Goal: Navigation & Orientation: Find specific page/section

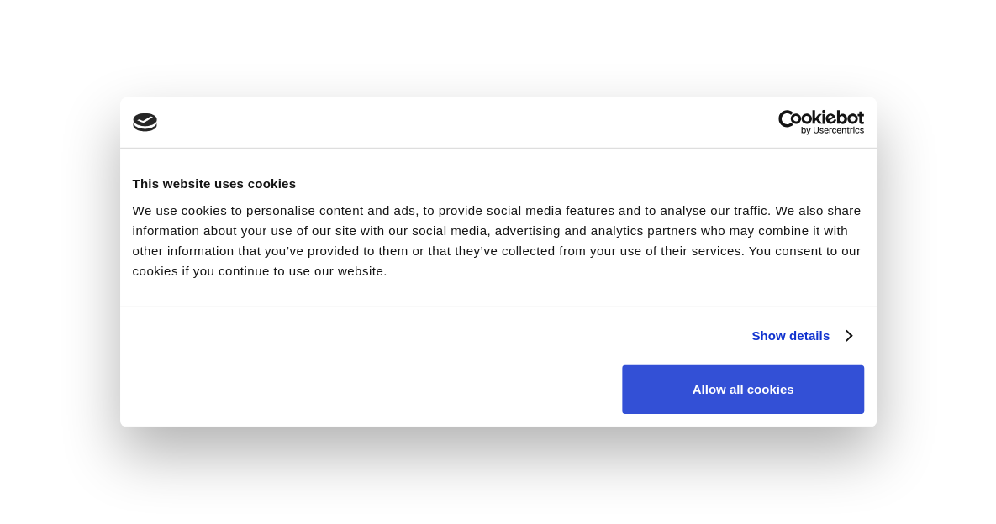
click at [723, 377] on button "Allow all cookies" at bounding box center [742, 389] width 241 height 49
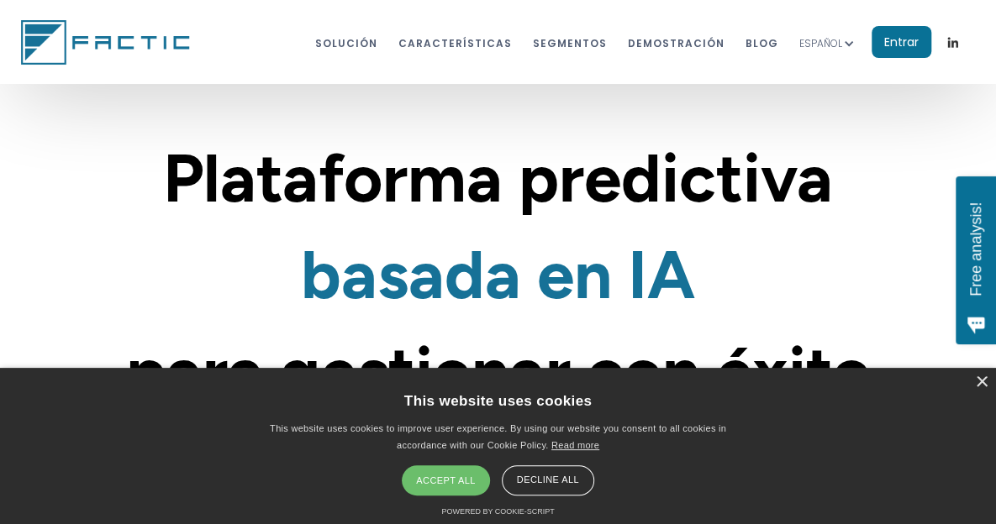
click at [422, 477] on div "Accept all" at bounding box center [445, 481] width 87 height 30
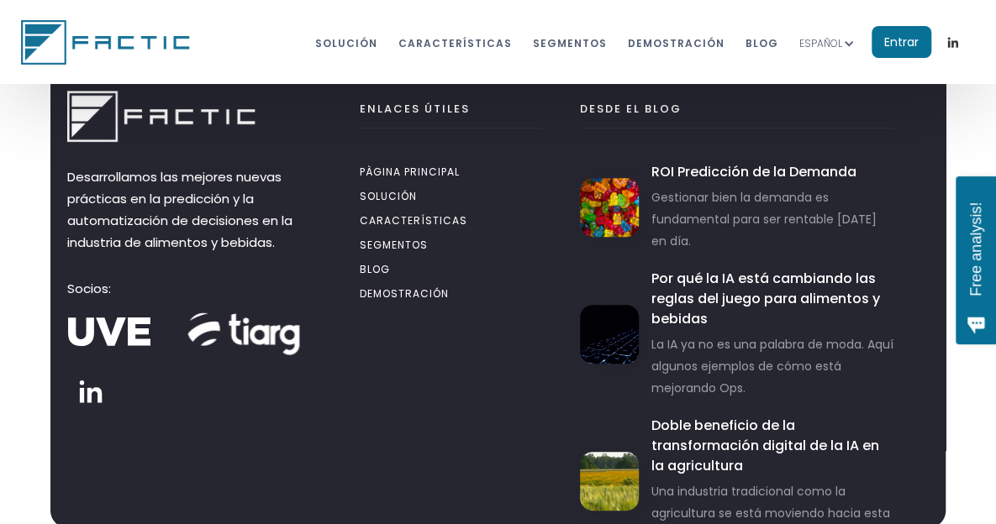
scroll to position [9052, 0]
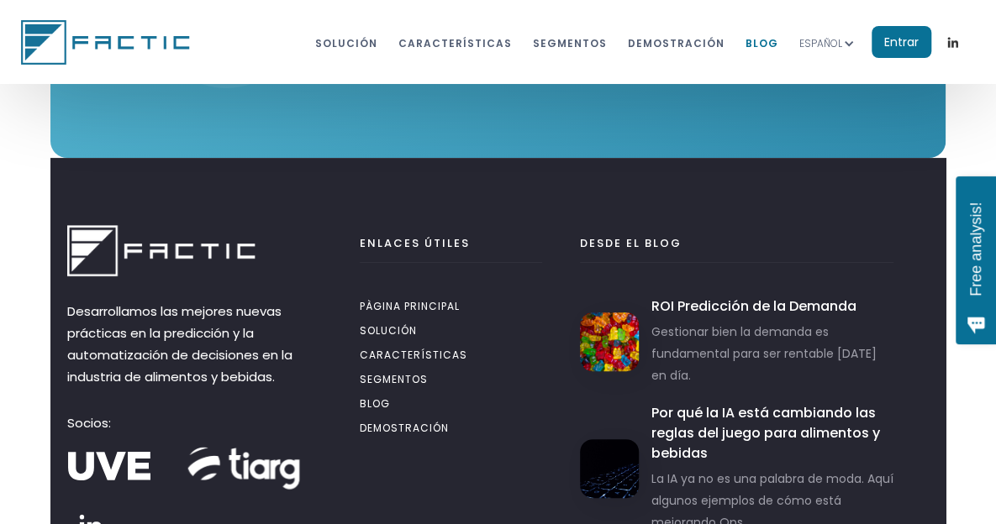
click at [770, 41] on link "BLOG" at bounding box center [762, 42] width 33 height 31
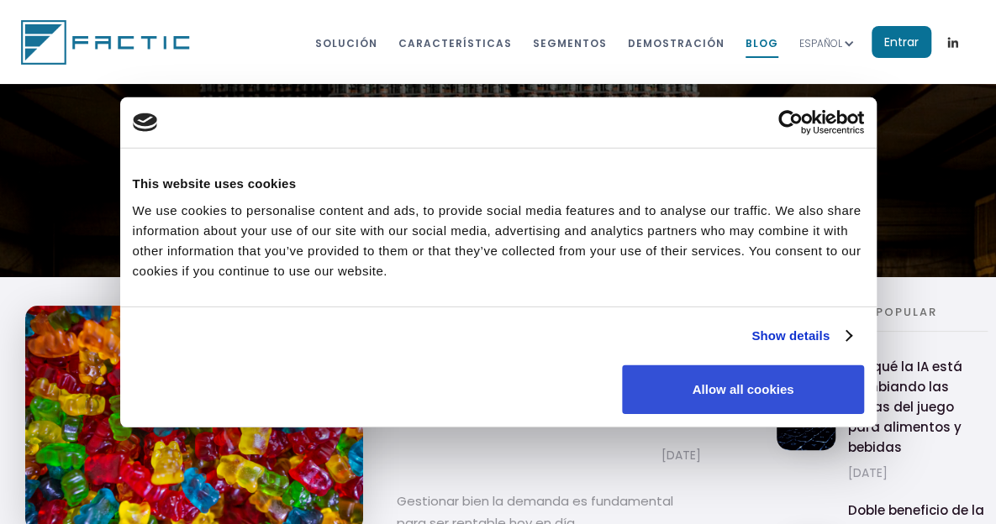
click at [769, 399] on button "Allow all cookies" at bounding box center [742, 389] width 241 height 49
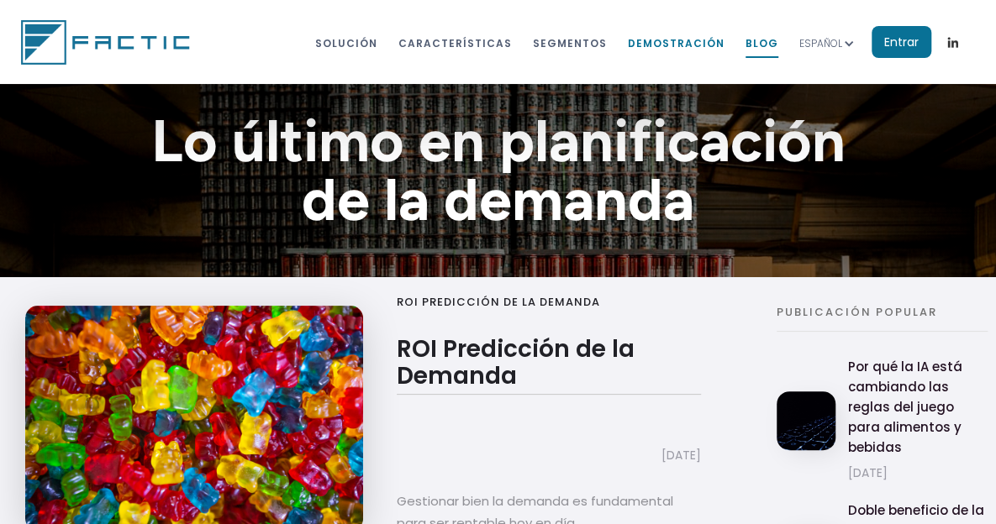
click at [701, 47] on link "dEMOstración" at bounding box center [676, 42] width 97 height 31
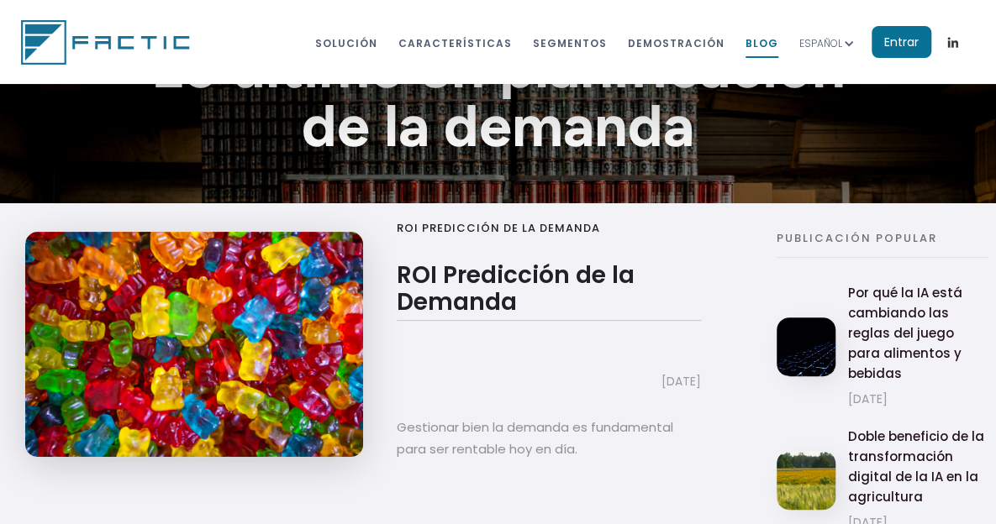
scroll to position [112, 0]
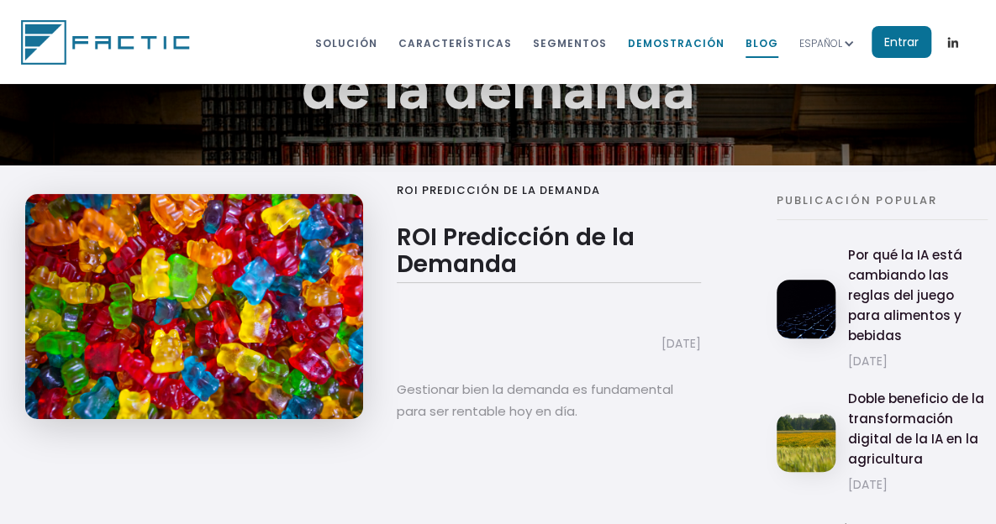
click at [667, 41] on link "dEMOstración" at bounding box center [676, 42] width 97 height 31
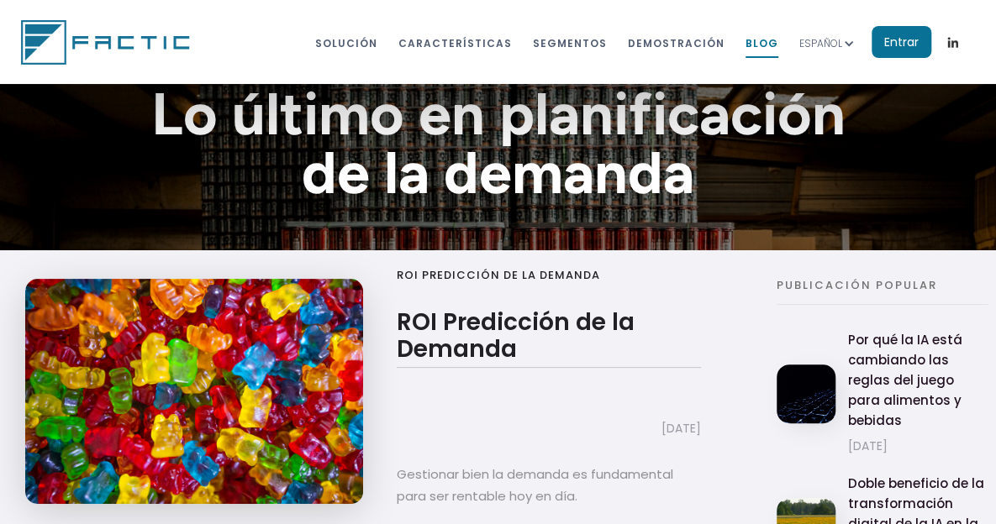
scroll to position [0, 0]
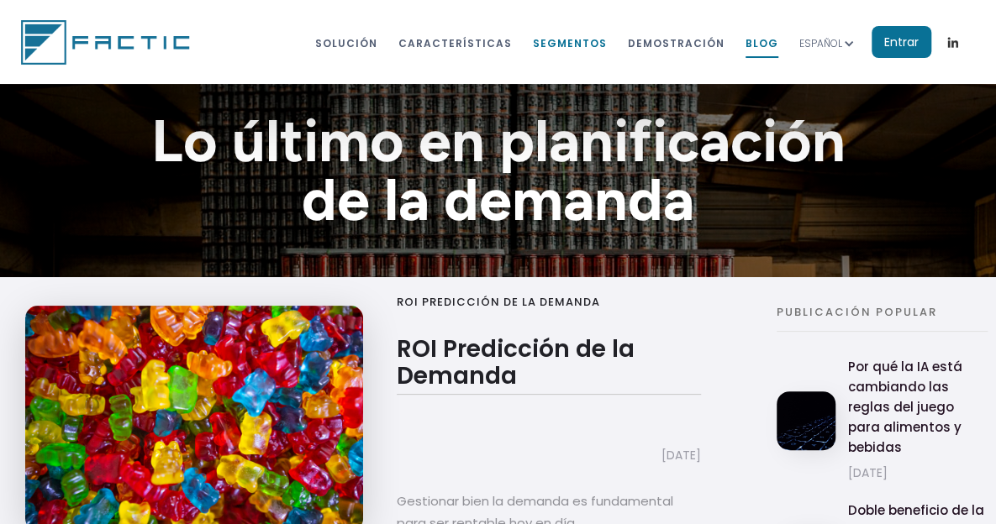
click at [607, 33] on link "segmentos" at bounding box center [570, 42] width 74 height 31
click at [682, 47] on link "dEMOstración" at bounding box center [676, 42] width 97 height 31
click at [561, 43] on link "segmentos" at bounding box center [570, 42] width 74 height 31
click at [490, 48] on link "características" at bounding box center [454, 42] width 113 height 31
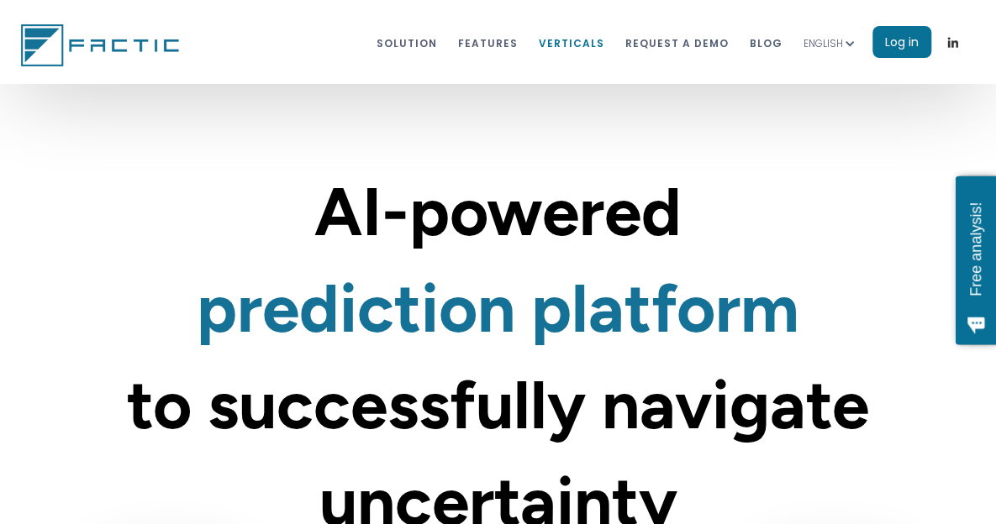
click at [599, 43] on link "VERTICALS" at bounding box center [572, 42] width 66 height 31
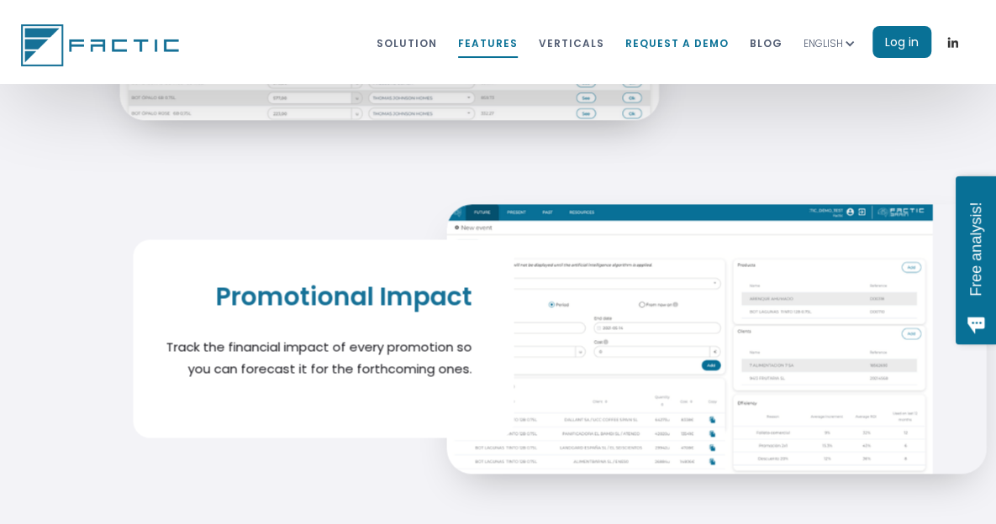
scroll to position [7080, 0]
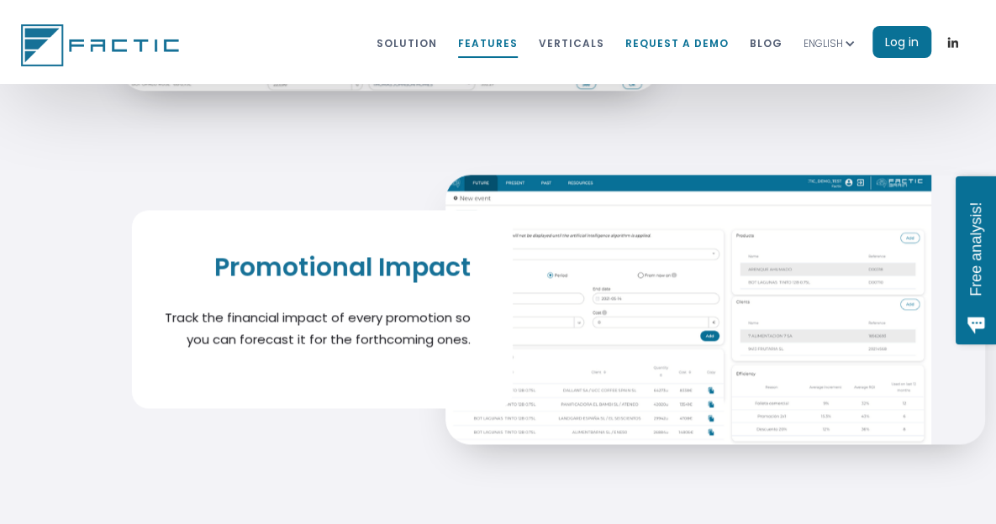
click at [682, 53] on link "REQUEST A DEMO" at bounding box center [676, 42] width 103 height 31
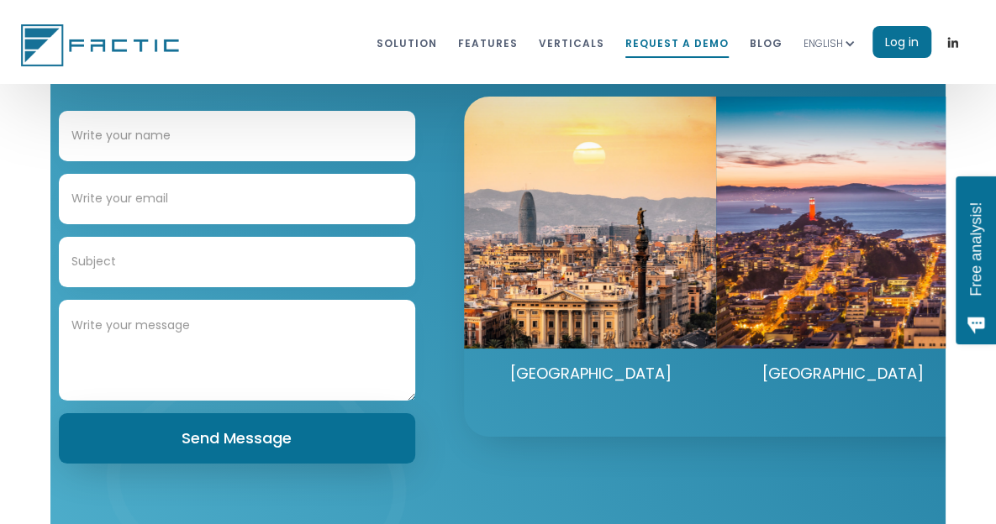
scroll to position [8854, 0]
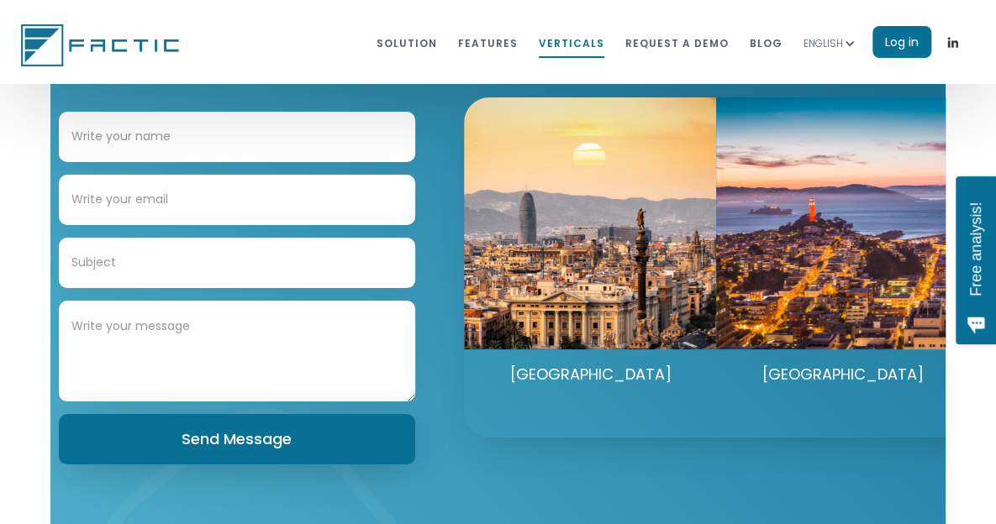
scroll to position [8195, 0]
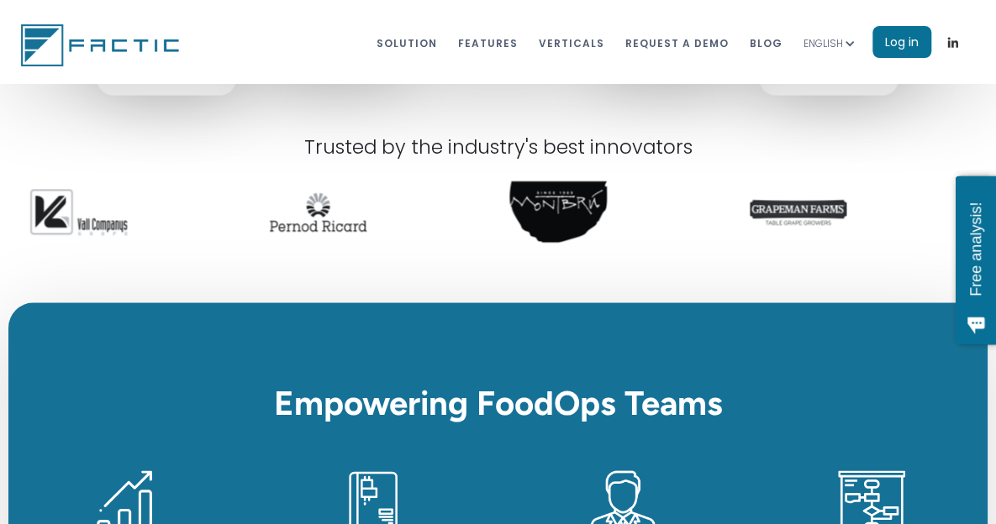
scroll to position [806, 0]
